Goal: Task Accomplishment & Management: Manage account settings

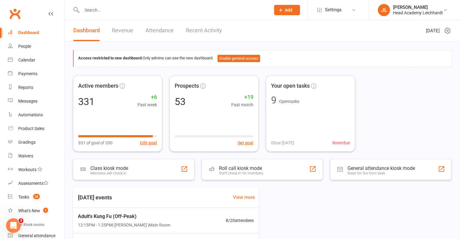
click at [219, 9] on input "text" at bounding box center [173, 10] width 186 height 9
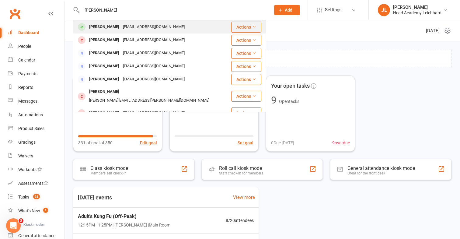
type input "[PERSON_NAME]"
click at [185, 29] on div "[PERSON_NAME] [EMAIL_ADDRESS][DOMAIN_NAME]" at bounding box center [152, 27] width 157 height 12
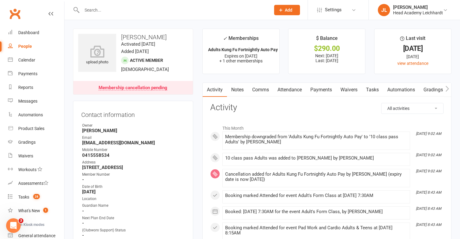
click at [110, 141] on strong "[EMAIL_ADDRESS][DOMAIN_NAME]" at bounding box center [133, 142] width 103 height 5
copy render-form-field "[EMAIL_ADDRESS][DOMAIN_NAME]"
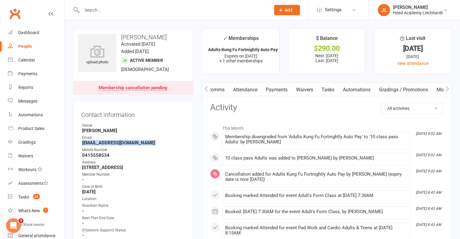
scroll to position [0, 100]
click at [399, 91] on link "Mobile App" at bounding box center [395, 90] width 33 height 14
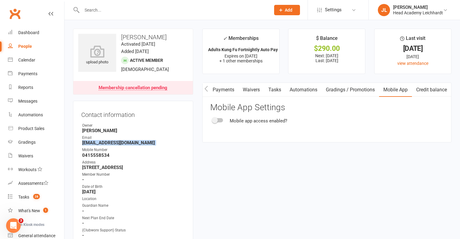
scroll to position [36, 0]
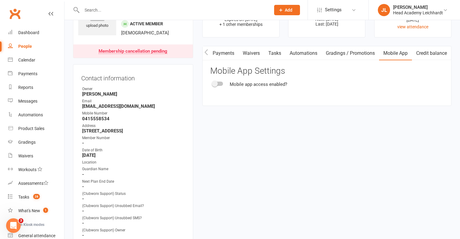
click at [217, 84] on div at bounding box center [218, 84] width 10 height 4
click at [213, 83] on input "checkbox" at bounding box center [213, 83] width 0 height 0
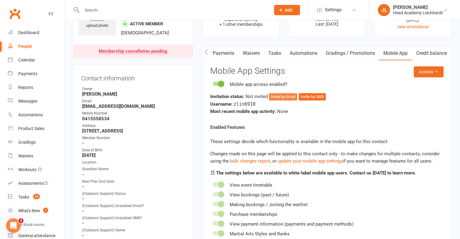
click at [291, 99] on button "Invite by Email" at bounding box center [283, 96] width 28 height 7
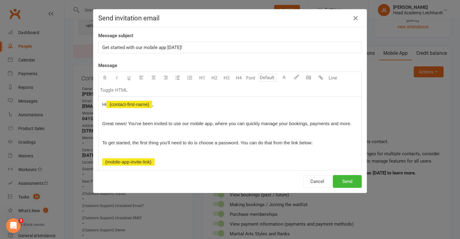
click at [345, 189] on div "Cancel Send" at bounding box center [229, 181] width 273 height 23
click at [346, 184] on button "Send" at bounding box center [347, 181] width 29 height 13
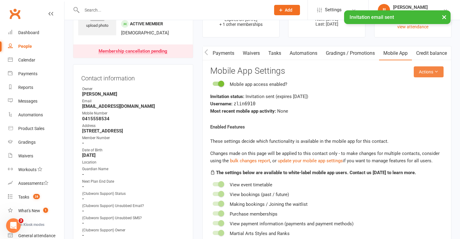
click at [420, 70] on button "Actions" at bounding box center [429, 71] width 30 height 11
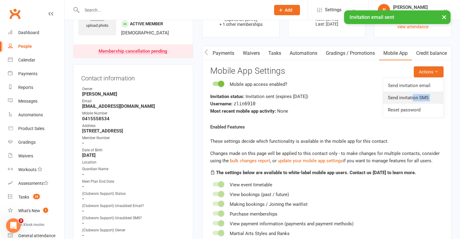
drag, startPoint x: 409, startPoint y: 105, endPoint x: 413, endPoint y: 99, distance: 7.2
click at [413, 99] on ul "Send invitation email Send invitation SMS Reset password" at bounding box center [413, 98] width 61 height 40
click at [413, 99] on link "Send invitation SMS" at bounding box center [413, 98] width 60 height 12
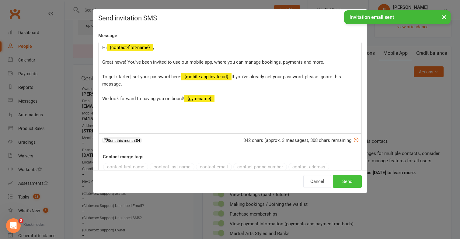
click at [340, 176] on button "Send" at bounding box center [347, 181] width 29 height 13
